Goal: Information Seeking & Learning: Learn about a topic

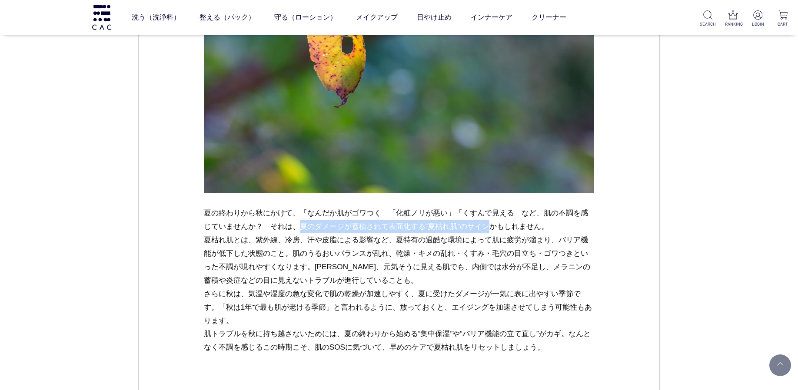
scroll to position [812, 0]
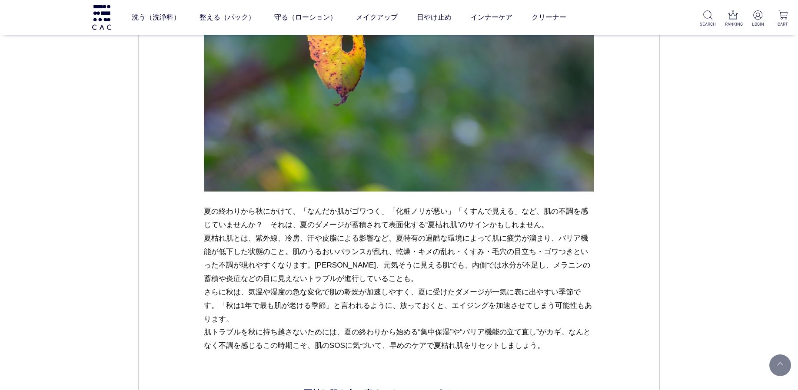
drag, startPoint x: 204, startPoint y: 208, endPoint x: 196, endPoint y: 362, distance: 154.1
copy p "loremipsumdo、「sitametcon」「adipisc」「elitsed」do、eiusmodtempor？　inc、utlaboreetdolo…"
click at [312, 291] on p "夏の終わりから秋にかけて、「なんだか肌がゴワつく」「化粧ノリが悪い」「くすんで見える」など、肌の不調を感じていませんか？　それは、夏のダメージが蓄積されて表面…" at bounding box center [399, 279] width 391 height 148
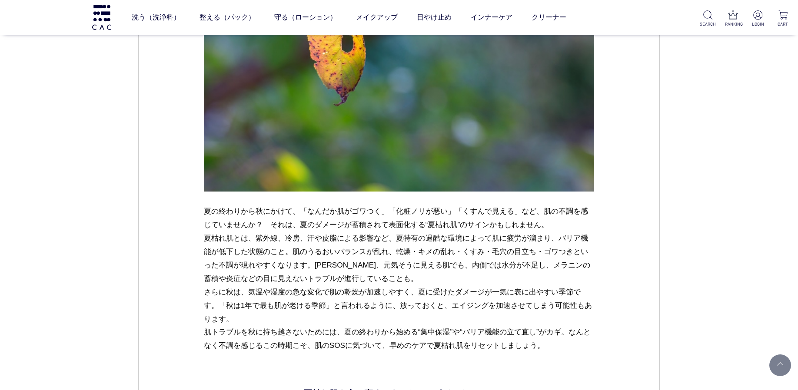
click at [208, 246] on p "夏の終わりから秋にかけて、「なんだか肌がゴワつく」「化粧ノリが悪い」「くすんで見える」など、肌の不調を感じていませんか？　それは、夏のダメージが蓄積されて表面…" at bounding box center [399, 279] width 391 height 148
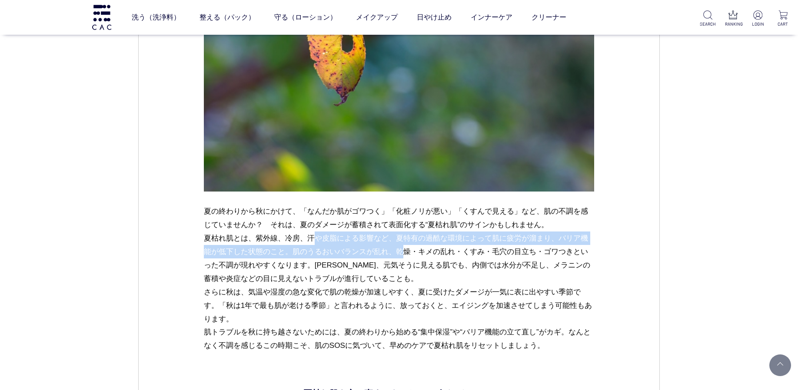
drag, startPoint x: 204, startPoint y: 237, endPoint x: 290, endPoint y: 256, distance: 88.4
click at [290, 256] on p "夏の終わりから秋にかけて、「なんだか肌がゴワつく」「化粧ノリが悪い」「くすんで見える」など、肌の不調を感じていませんか？　それは、夏のダメージが蓄積されて表面…" at bounding box center [399, 279] width 391 height 148
copy p "夏枯れ肌とは、紫外線、冷房、汗や皮脂による影響など、夏特有の過酷な環境によって肌に疲労が溜まり、バリア機能が低下した状態のこと。"
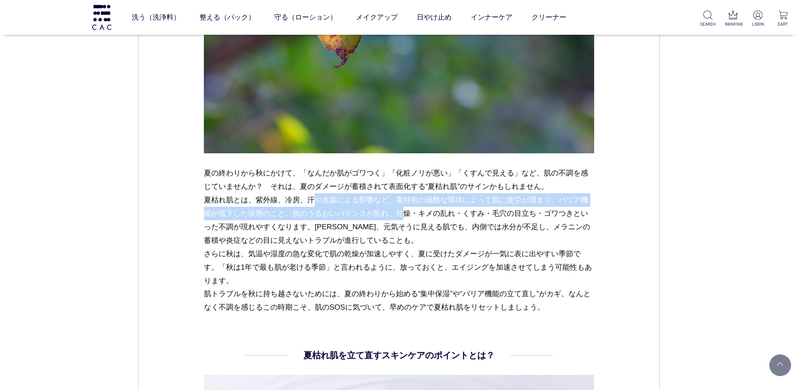
scroll to position [858, 0]
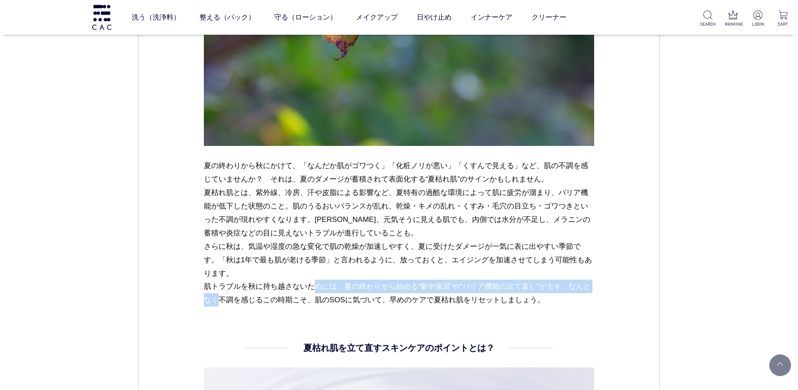
drag, startPoint x: 205, startPoint y: 287, endPoint x: 498, endPoint y: 287, distance: 292.9
click at [498, 287] on p "夏の終わりから秋にかけて、「なんだか肌がゴワつく」「化粧ノリが悪い」「くすんで見える」など、肌の不調を感じていませんか？　それは、夏のダメージが蓄積されて表面…" at bounding box center [399, 233] width 391 height 148
drag, startPoint x: 573, startPoint y: 287, endPoint x: 214, endPoint y: 288, distance: 358.9
click at [214, 288] on p "夏の終わりから秋にかけて、「なんだか肌がゴワつく」「化粧ノリが悪い」「くすんで見える」など、肌の不調を感じていませんか？　それは、夏のダメージが蓄積されて表面…" at bounding box center [399, 233] width 391 height 148
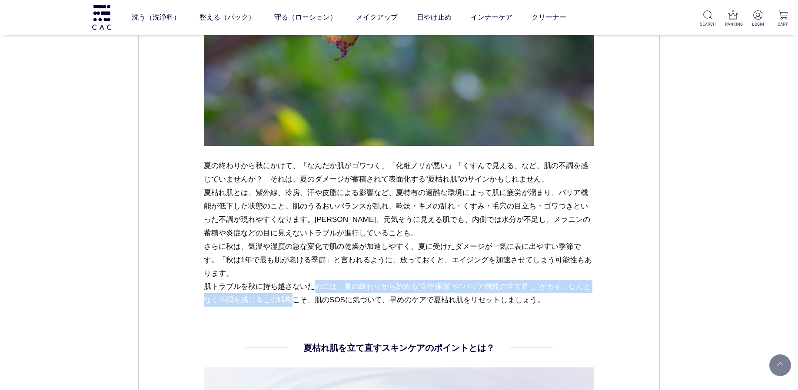
drag, startPoint x: 204, startPoint y: 286, endPoint x: 573, endPoint y: 290, distance: 369.0
click at [573, 290] on p "夏の終わりから秋にかけて、「なんだか肌がゴワつく」「化粧ノリが悪い」「くすんで見える」など、肌の不調を感じていませんか？　それは、夏のダメージが蓄積されて表面…" at bounding box center [399, 233] width 391 height 148
copy p "肌トラブルを秋に持ち越さないためには、夏の終わりから始める“集中保湿”や“バリア機能の立て直し”がカギ。"
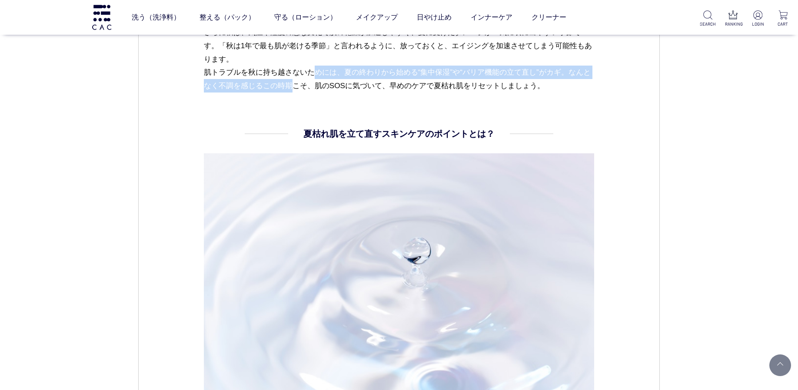
scroll to position [1055, 0]
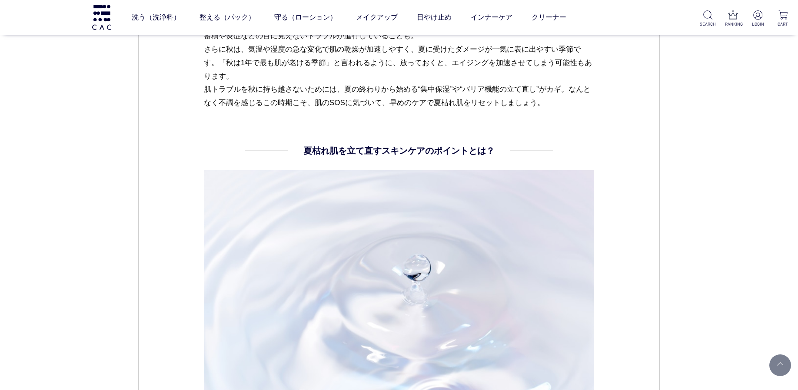
drag, startPoint x: 303, startPoint y: 146, endPoint x: 512, endPoint y: 146, distance: 209.5
copy h4 "夏枯れ肌を立て直すスキンケアのポイントとは？"
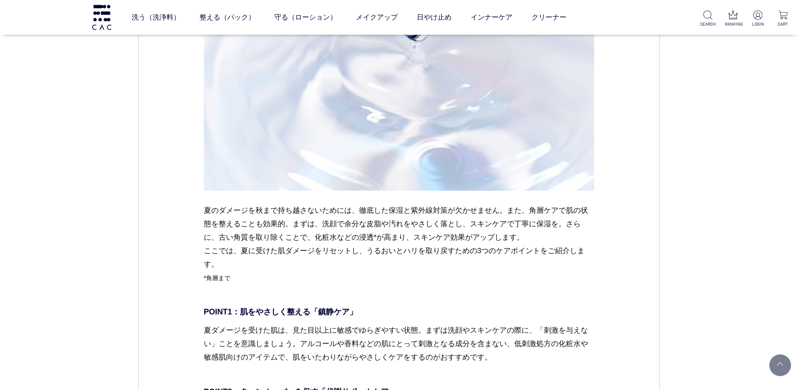
scroll to position [1296, 0]
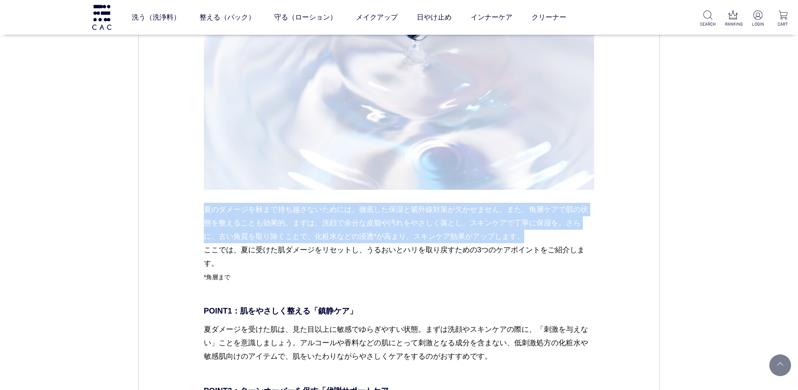
drag, startPoint x: 205, startPoint y: 211, endPoint x: 546, endPoint y: 239, distance: 342.3
click at [546, 239] on p "夏のダメージを秋まで持ち越さないためには、徹底した保湿と紫外線対策が欠かせません。また、角層ケアで肌の状態を整えることも効果的。まずは、洗顔で余分な皮脂や汚れ…" at bounding box center [399, 250] width 391 height 95
copy p "夏のダメージを秋まで持ち越さないためには、徹底した保湿と紫外線対策が欠かせません。また、角層ケアで肌の状態を整えることも効果的。まずは、洗顔で余分な皮脂や汚れ…"
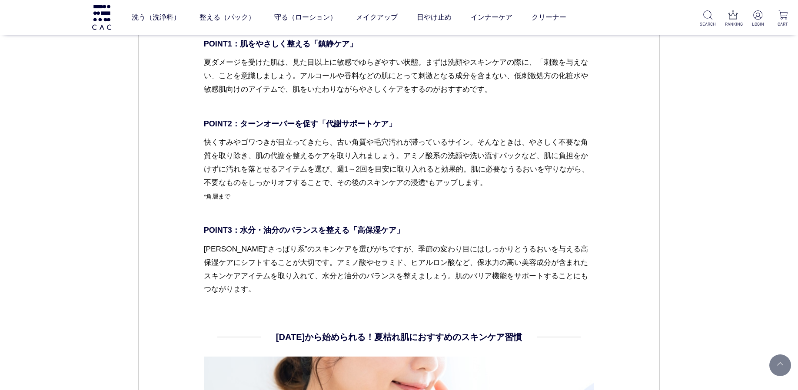
scroll to position [1447, 0]
